Goal: Navigation & Orientation: Understand site structure

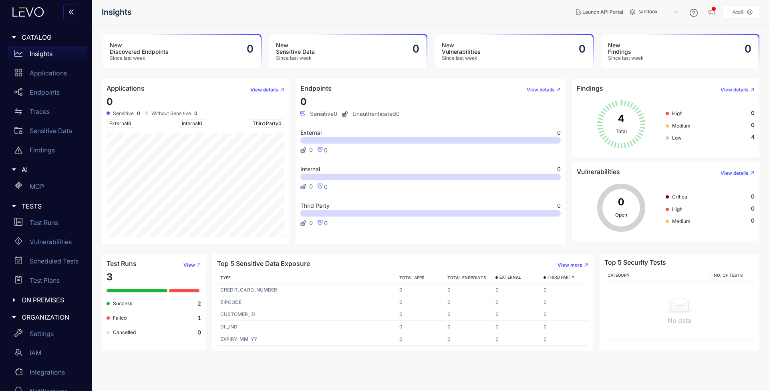
click at [42, 53] on p "Insights" at bounding box center [41, 53] width 23 height 7
click at [28, 14] on icon at bounding box center [28, 12] width 44 height 10
click at [60, 75] on p "Applications" at bounding box center [48, 72] width 37 height 7
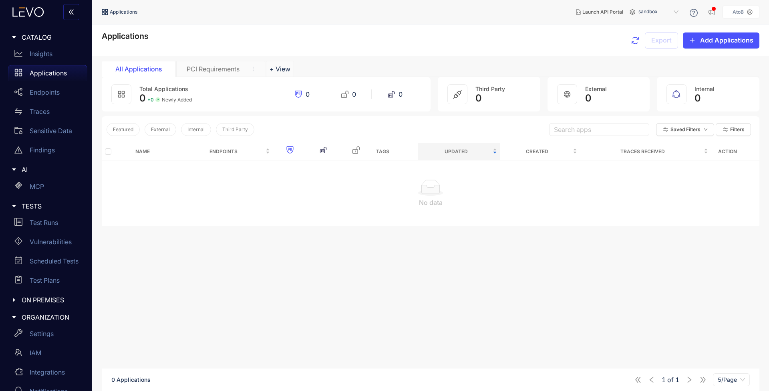
click at [236, 65] on div "PCI Requirements" at bounding box center [213, 68] width 60 height 7
click at [373, 237] on div "Name Endpoints Tags Updated Created Traces Received Action No data" at bounding box center [431, 279] width 658 height 273
click at [49, 133] on p "Sensitive Data" at bounding box center [51, 130] width 42 height 7
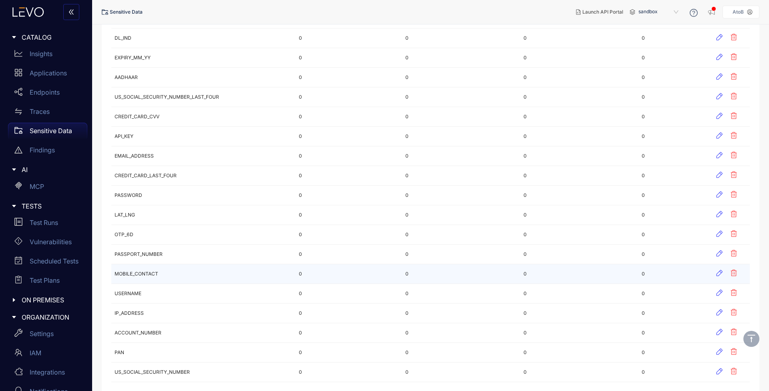
scroll to position [197, 0]
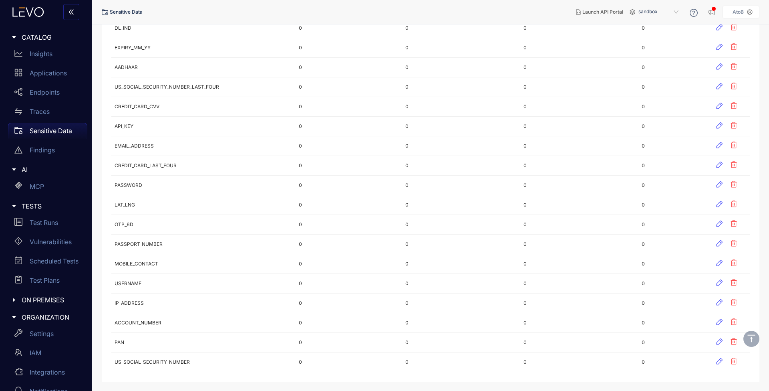
click at [50, 299] on span "ON PREMISES" at bounding box center [51, 299] width 59 height 7
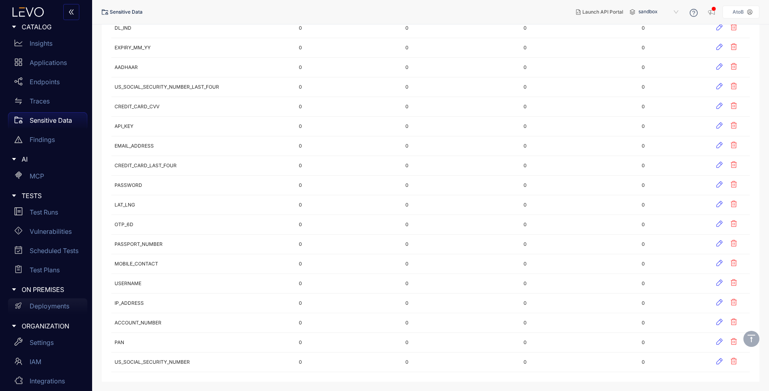
click at [58, 310] on div "Deployments" at bounding box center [47, 306] width 79 height 16
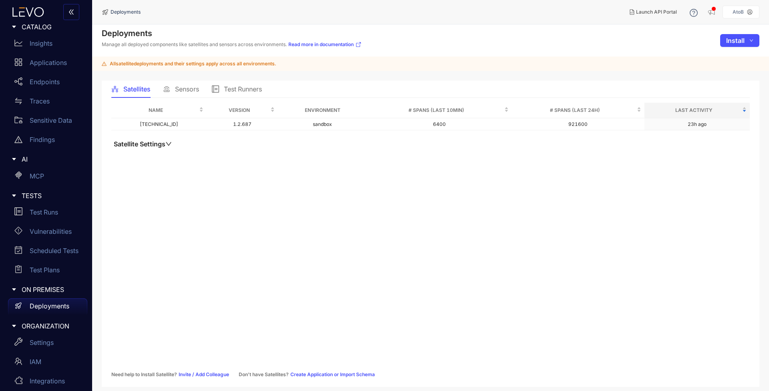
click at [195, 80] on main "Deployments Manage all deployed components like satellites and sensors across e…" at bounding box center [430, 207] width 677 height 366
click at [190, 85] on span "Sensors" at bounding box center [187, 88] width 24 height 7
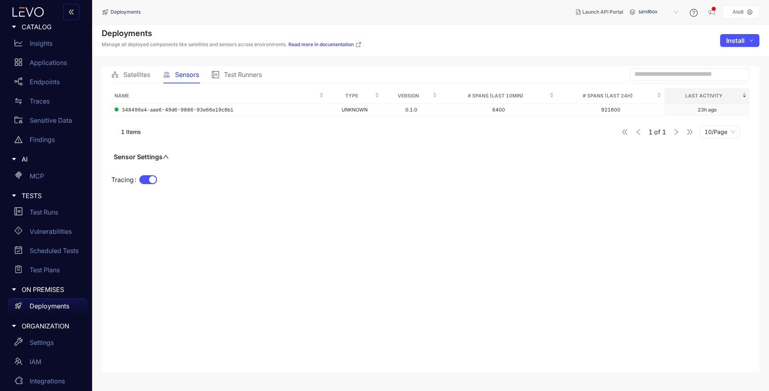
click at [246, 78] on span "Test Runners" at bounding box center [243, 74] width 38 height 7
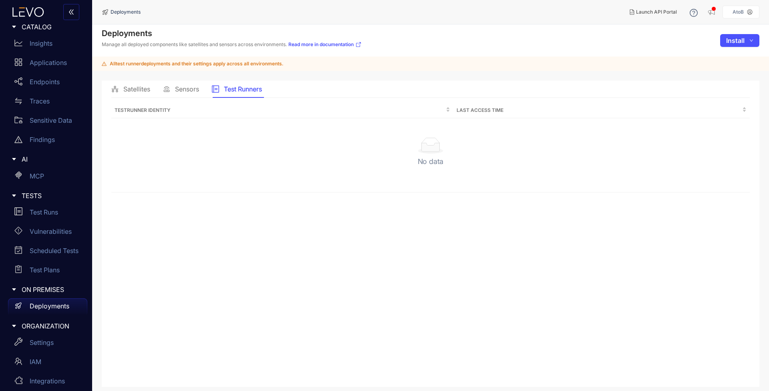
click at [191, 91] on span "Sensors" at bounding box center [187, 88] width 24 height 7
